Goal: Communication & Community: Answer question/provide support

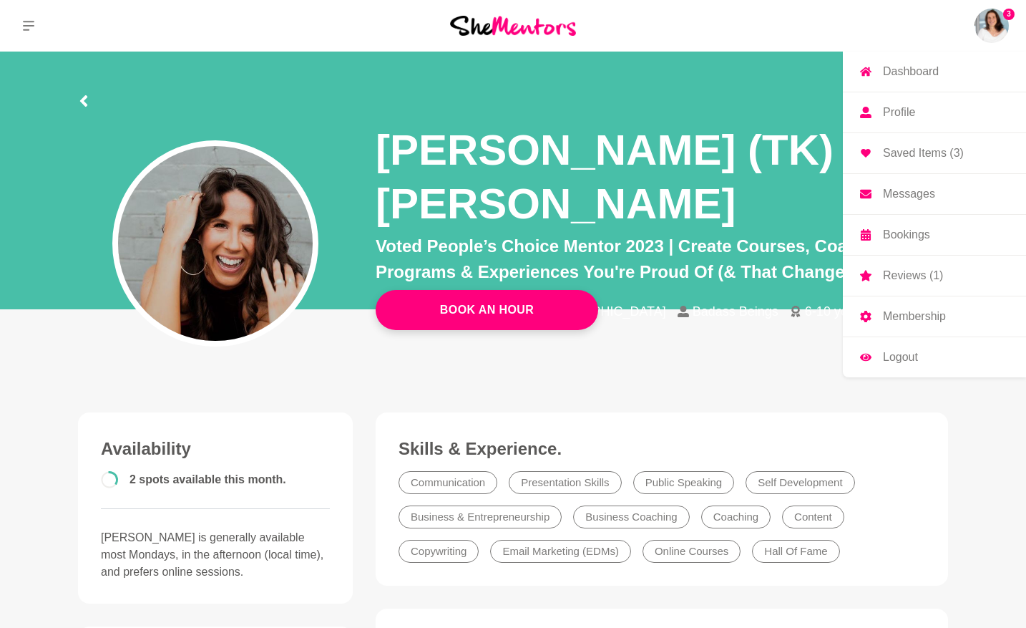
click at [896, 271] on p "Reviews (1)" at bounding box center [913, 275] width 60 height 11
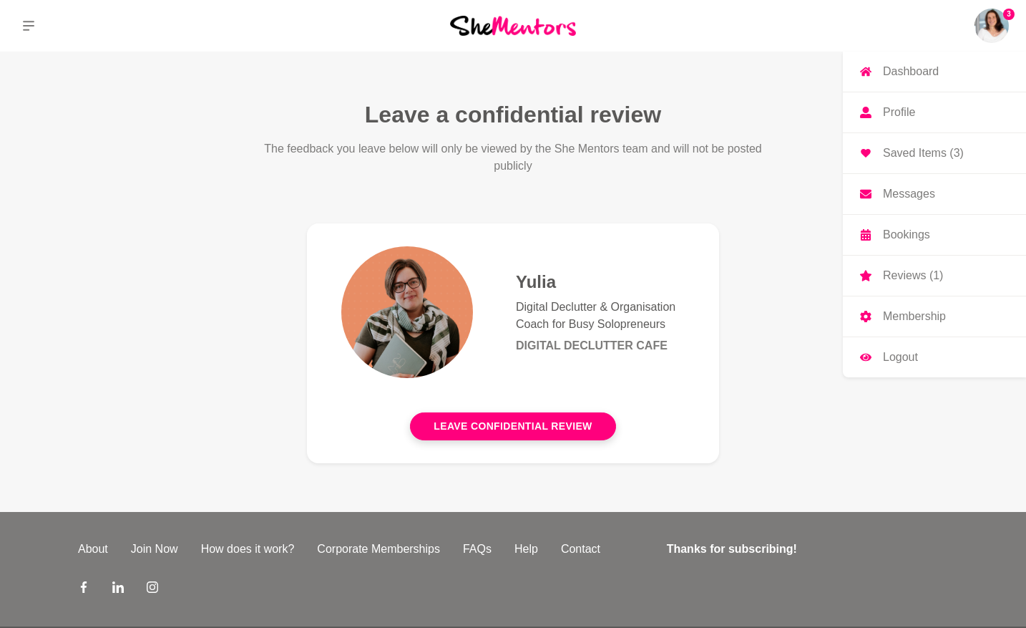
click at [904, 190] on p "Messages" at bounding box center [909, 193] width 52 height 11
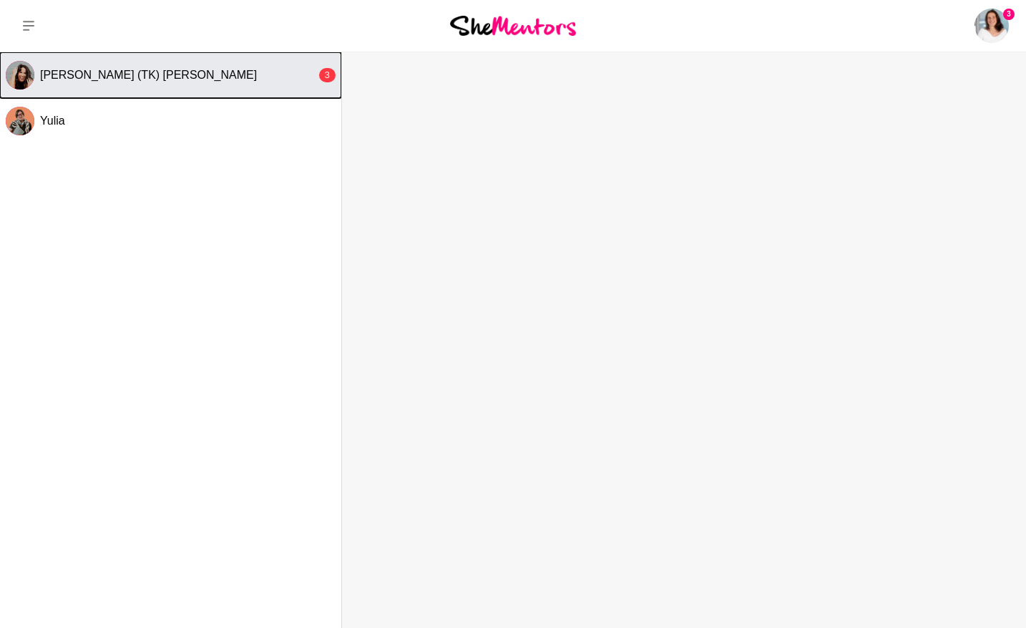
click at [162, 77] on div "[PERSON_NAME] (TK) [PERSON_NAME]" at bounding box center [178, 75] width 276 height 14
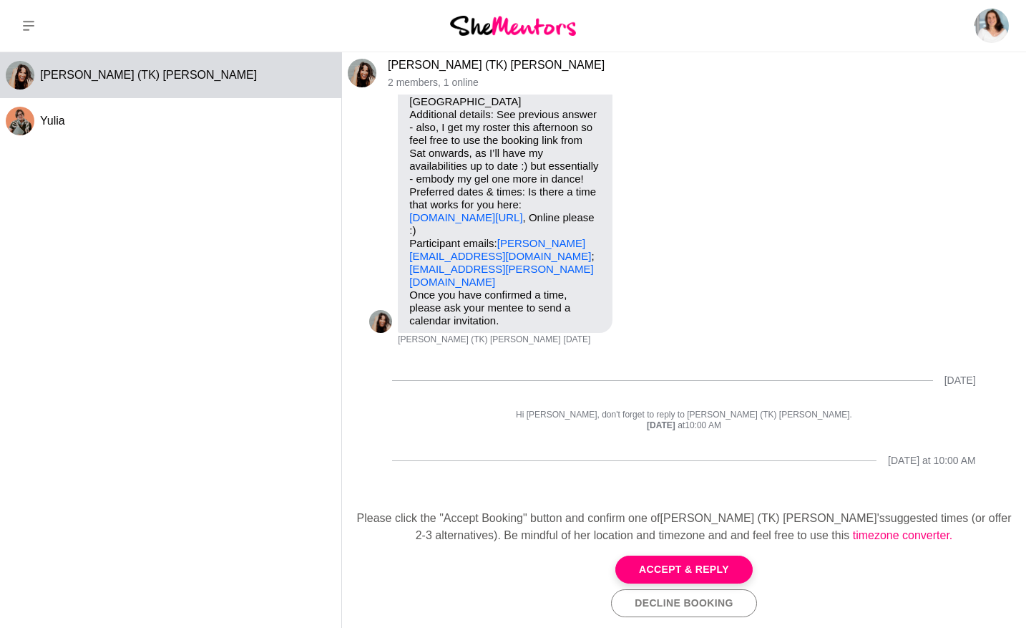
scroll to position [235, 0]
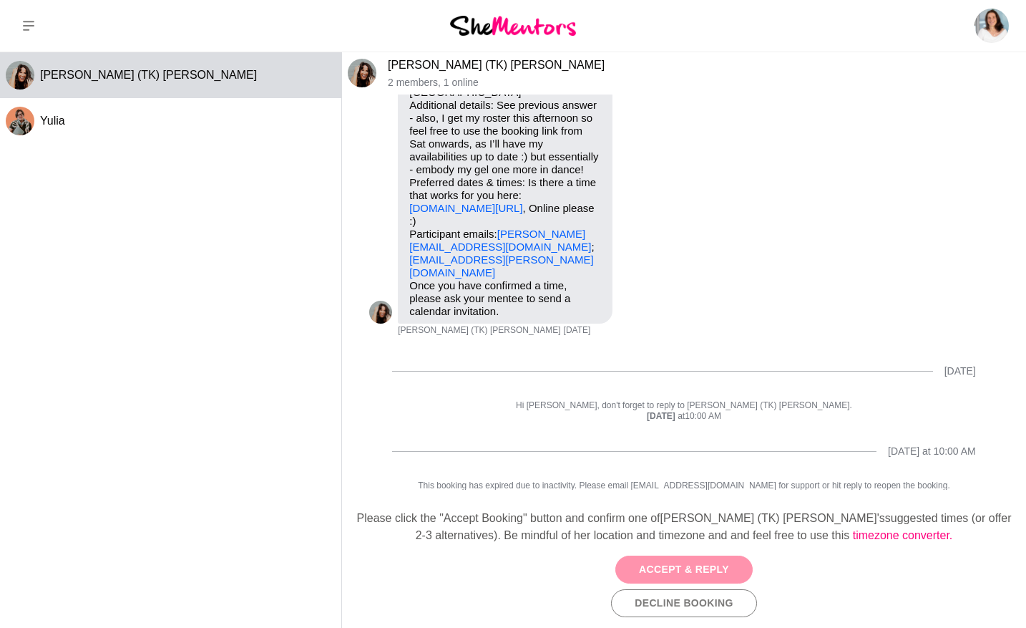
click at [733, 572] on button "Accept & Reply" at bounding box center [684, 569] width 137 height 28
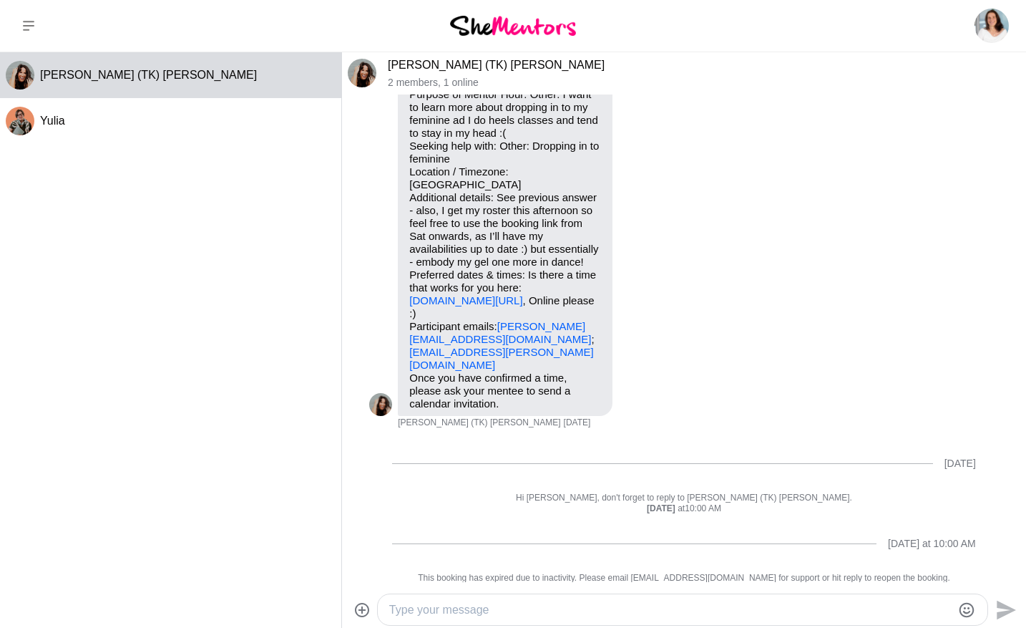
scroll to position [165, 0]
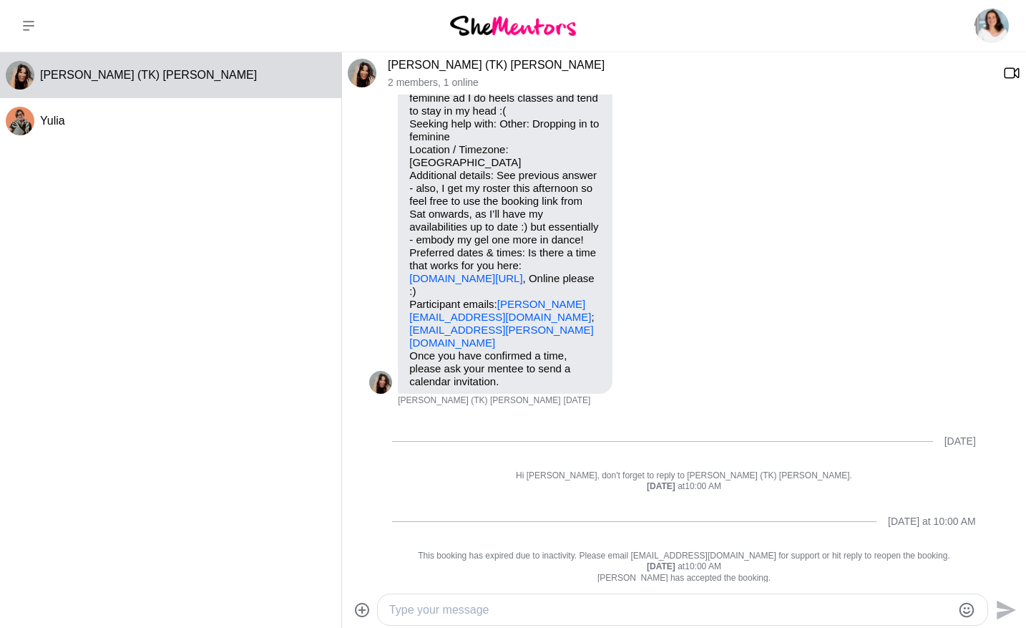
click at [534, 608] on textarea "Type your message" at bounding box center [670, 609] width 563 height 17
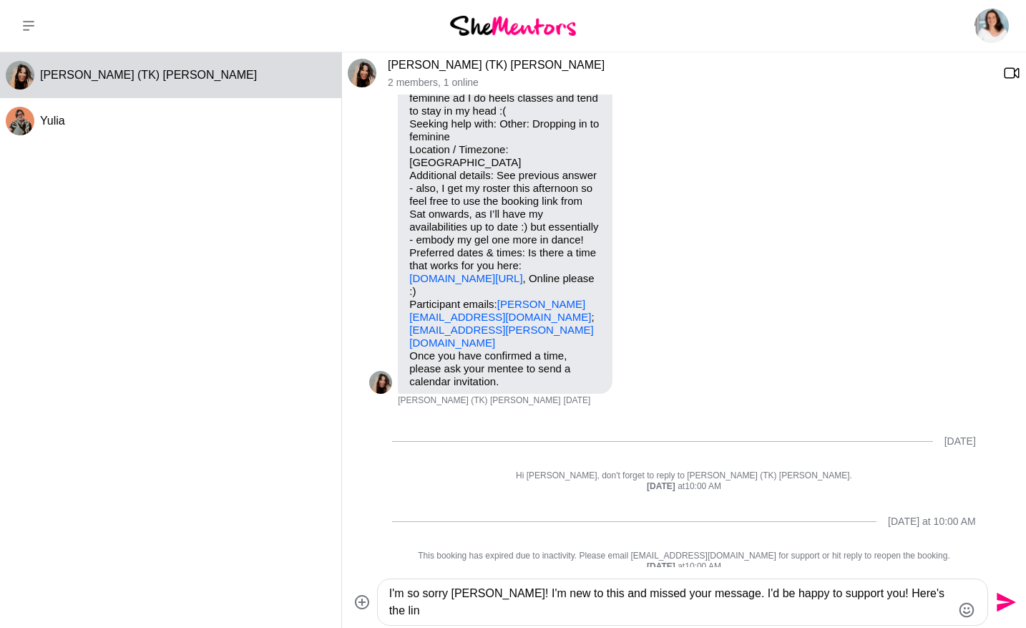
scroll to position [180, 0]
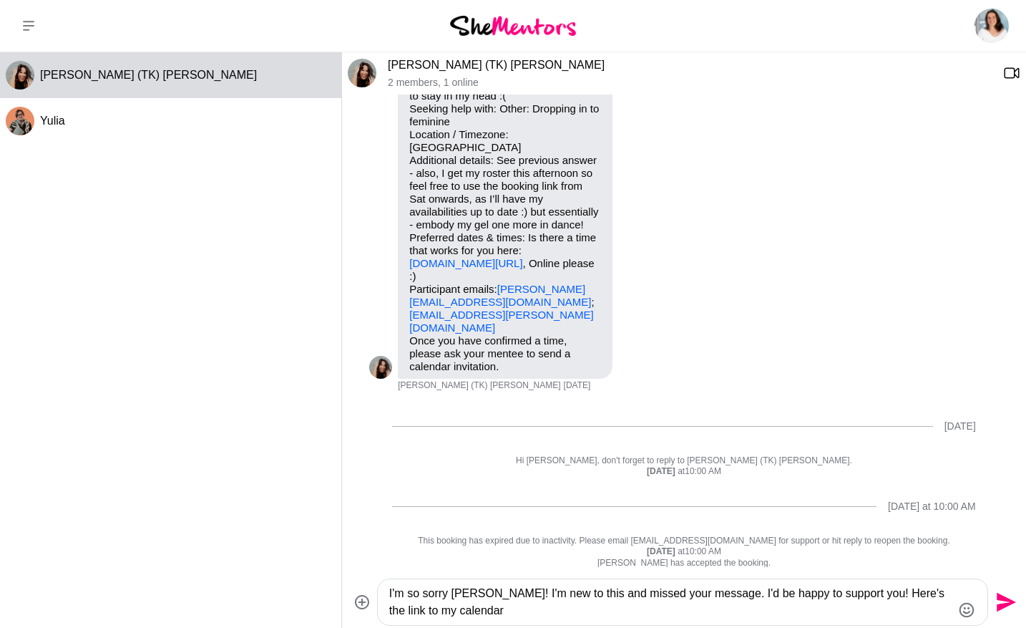
paste textarea "[URL][DOMAIN_NAME]"
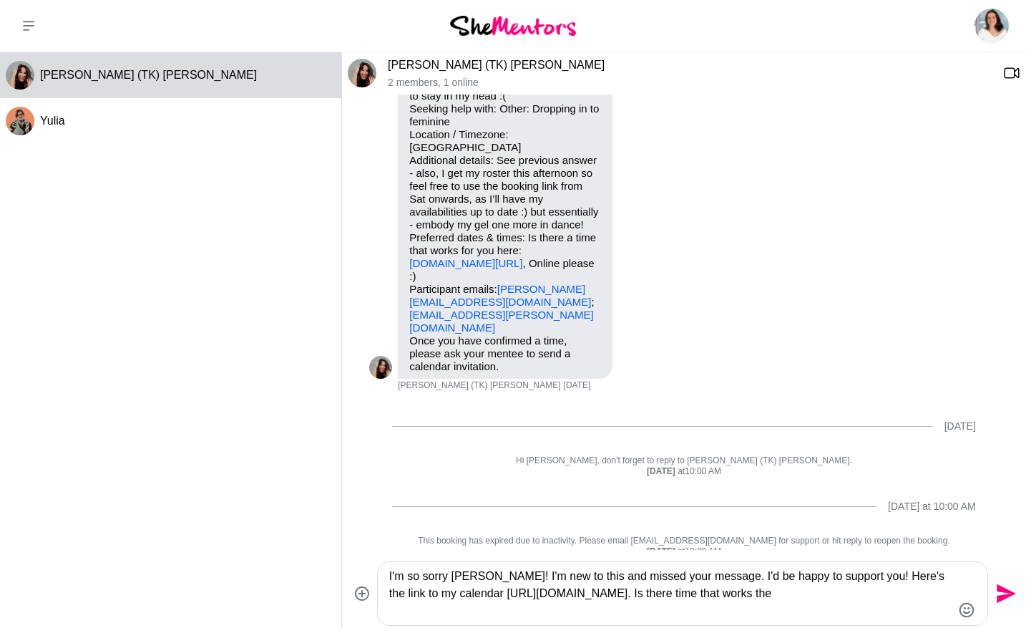
scroll to position [197, 0]
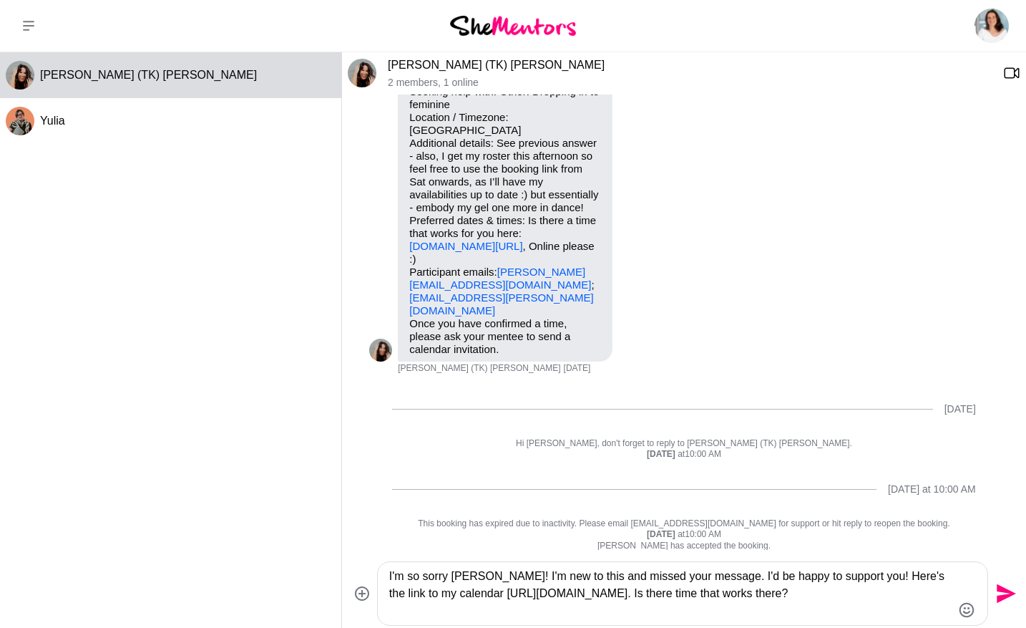
type textarea "I'm so sorry [PERSON_NAME]! I'm new to this and missed your message. I'd be hap…"
click at [1006, 595] on icon "Send" at bounding box center [1006, 593] width 19 height 19
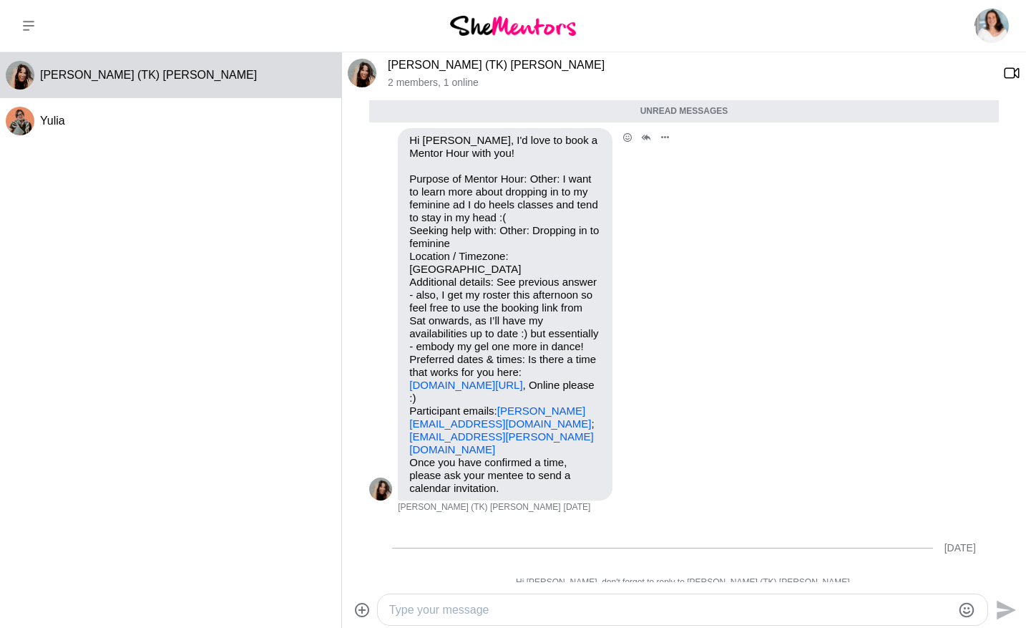
scroll to position [0, 0]
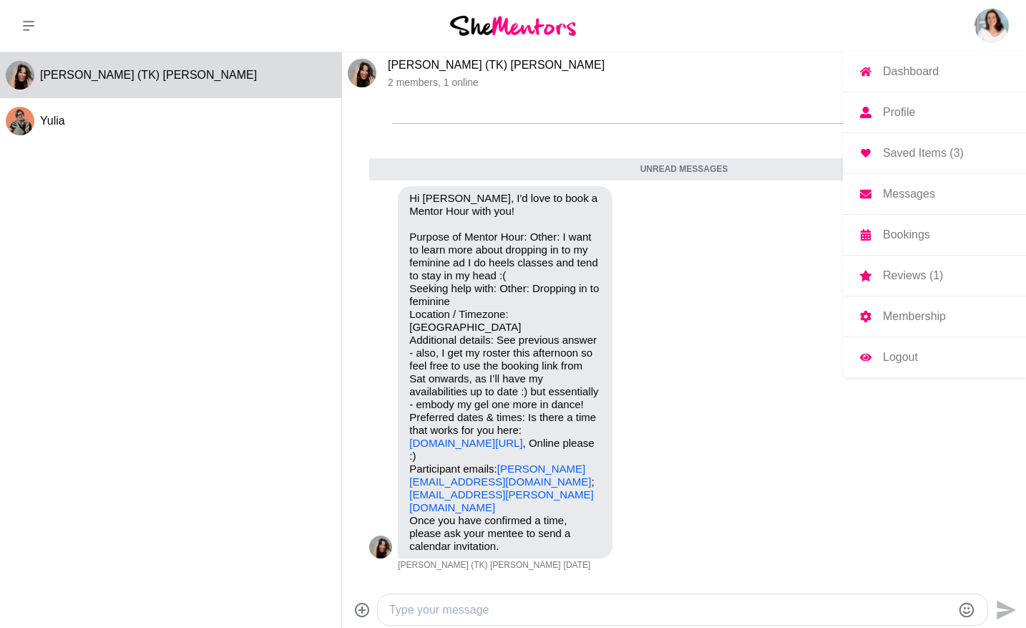
click at [893, 72] on p "Dashboard" at bounding box center [911, 71] width 56 height 11
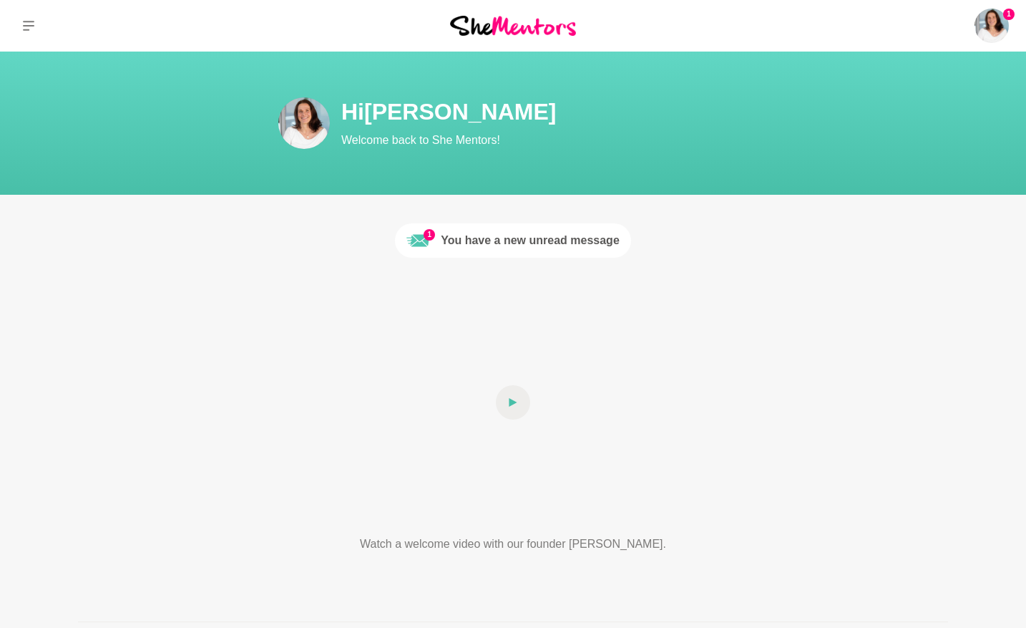
click at [551, 238] on div "You have a new unread message" at bounding box center [530, 240] width 179 height 17
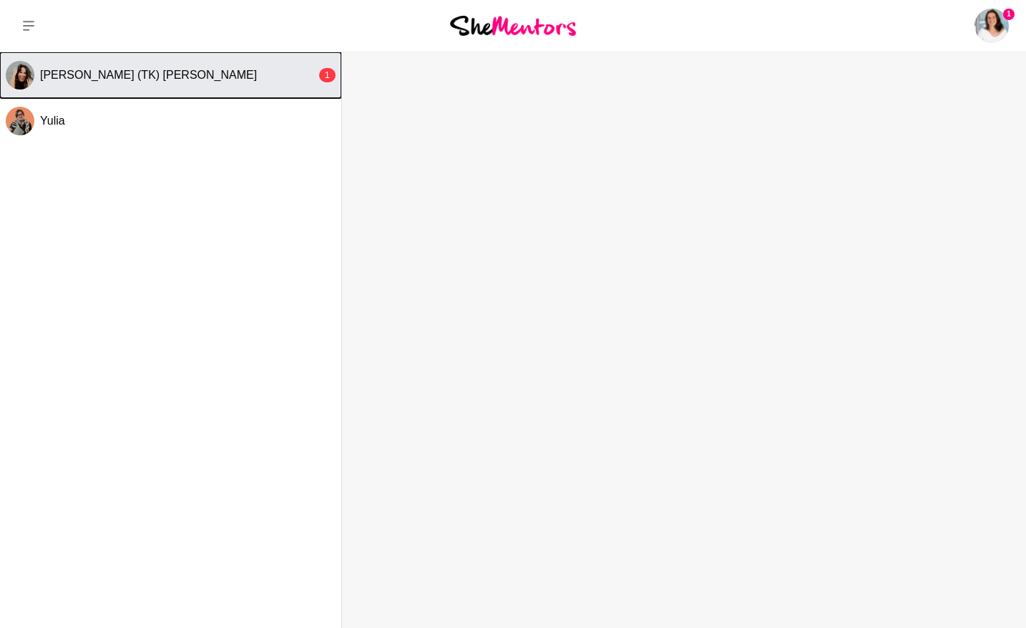
click at [231, 70] on div "[PERSON_NAME] (TK) [PERSON_NAME]" at bounding box center [178, 75] width 276 height 14
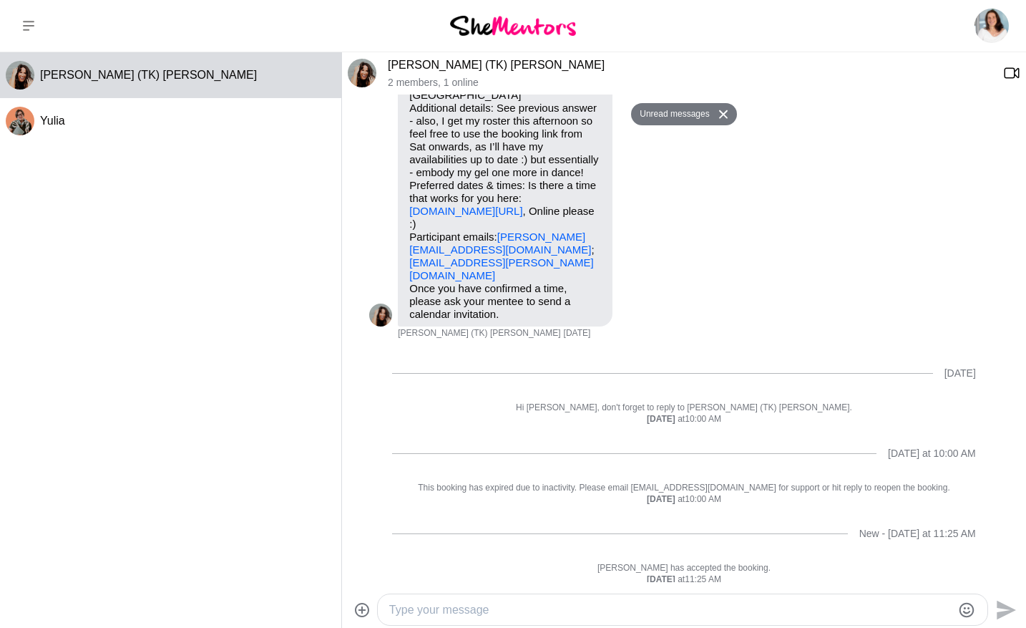
scroll to position [198, 0]
click at [726, 110] on icon at bounding box center [724, 114] width 10 height 9
click at [585, 293] on p "Once you have confirmed a time, please ask your mentee to send a calendar invit…" at bounding box center [505, 302] width 192 height 39
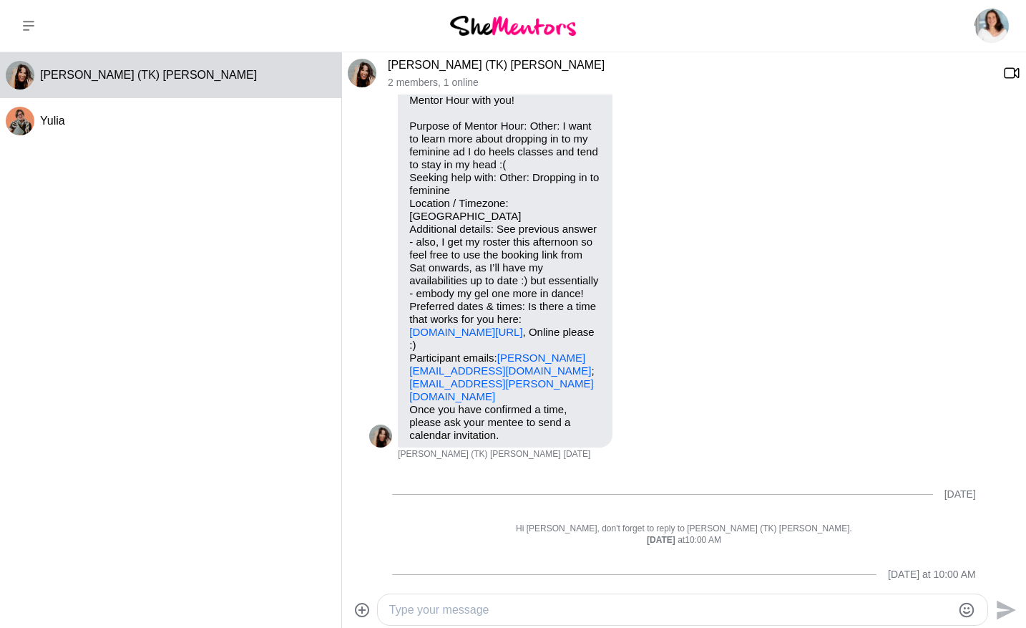
scroll to position [0, 0]
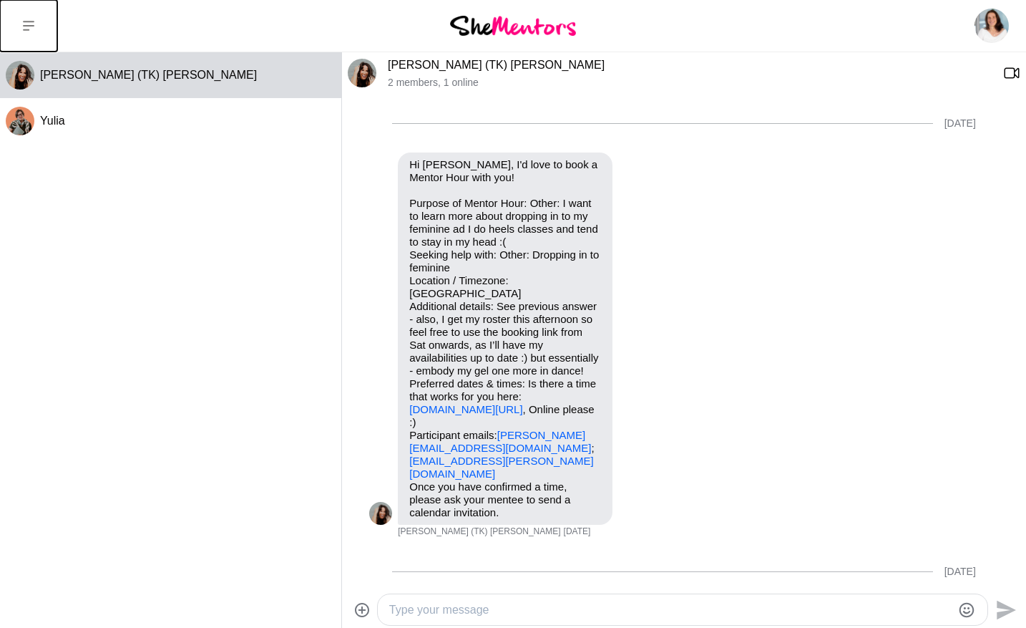
click at [29, 24] on icon at bounding box center [28, 25] width 11 height 11
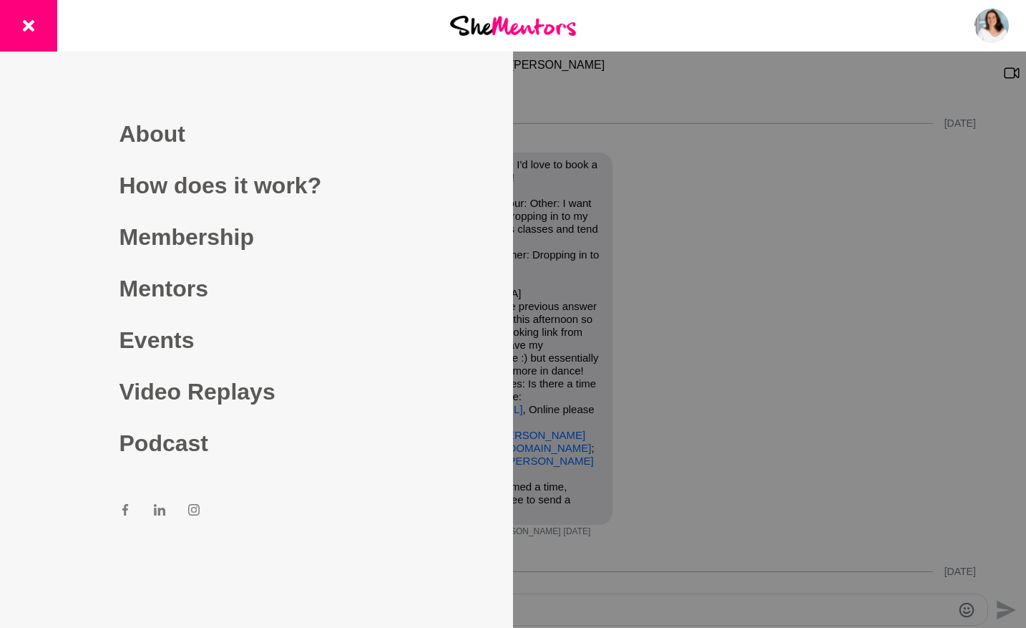
click at [794, 271] on div at bounding box center [513, 314] width 1026 height 628
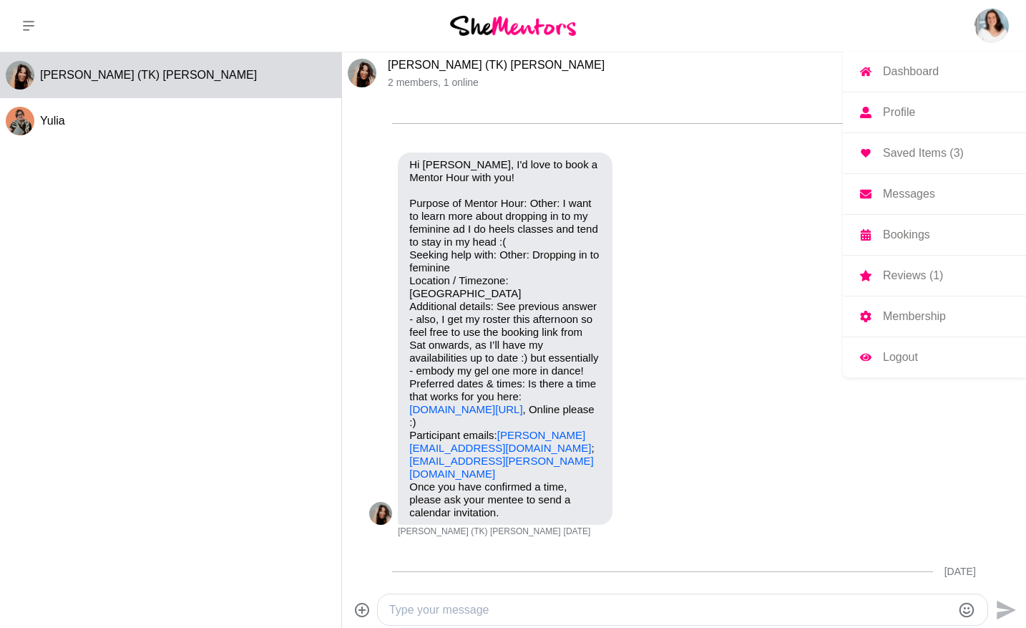
click at [897, 70] on p "Dashboard" at bounding box center [911, 71] width 56 height 11
